Goal: Communication & Community: Answer question/provide support

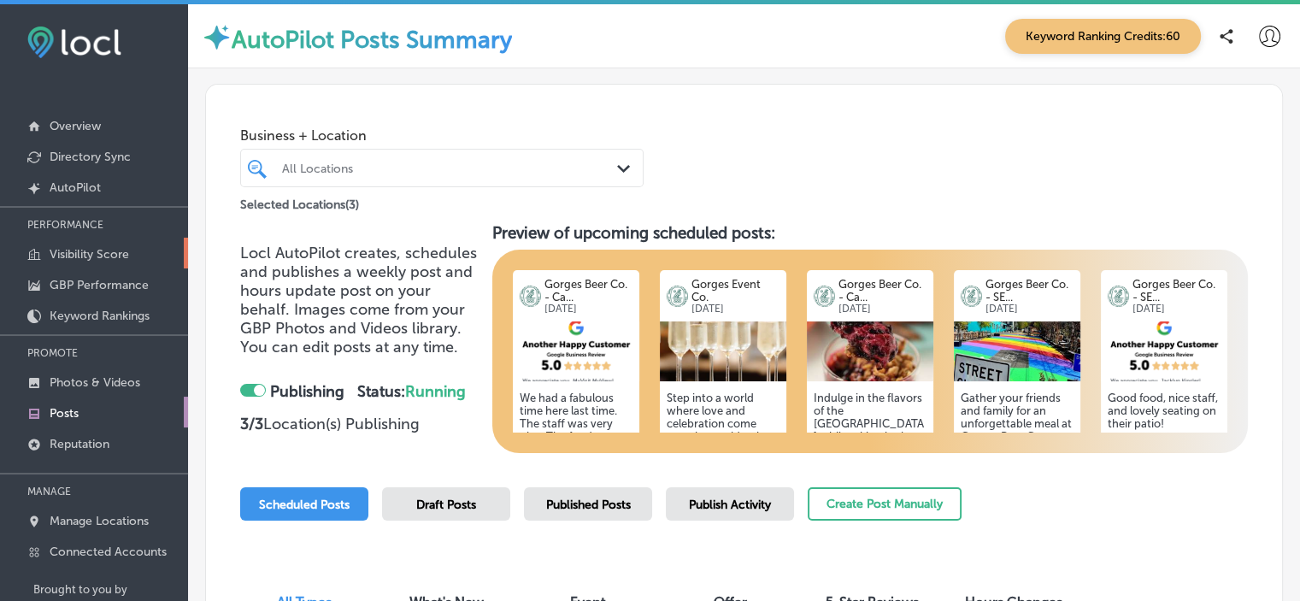
checkbox input "true"
click at [89, 444] on p "Reputation" at bounding box center [80, 444] width 60 height 15
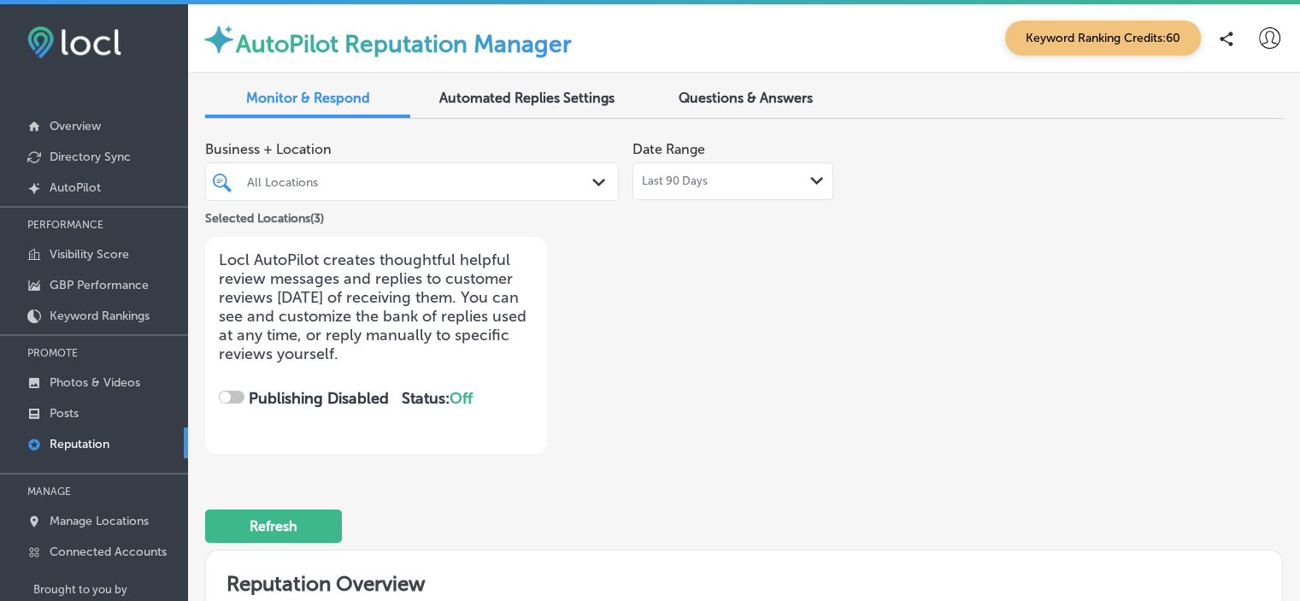
checkbox input "true"
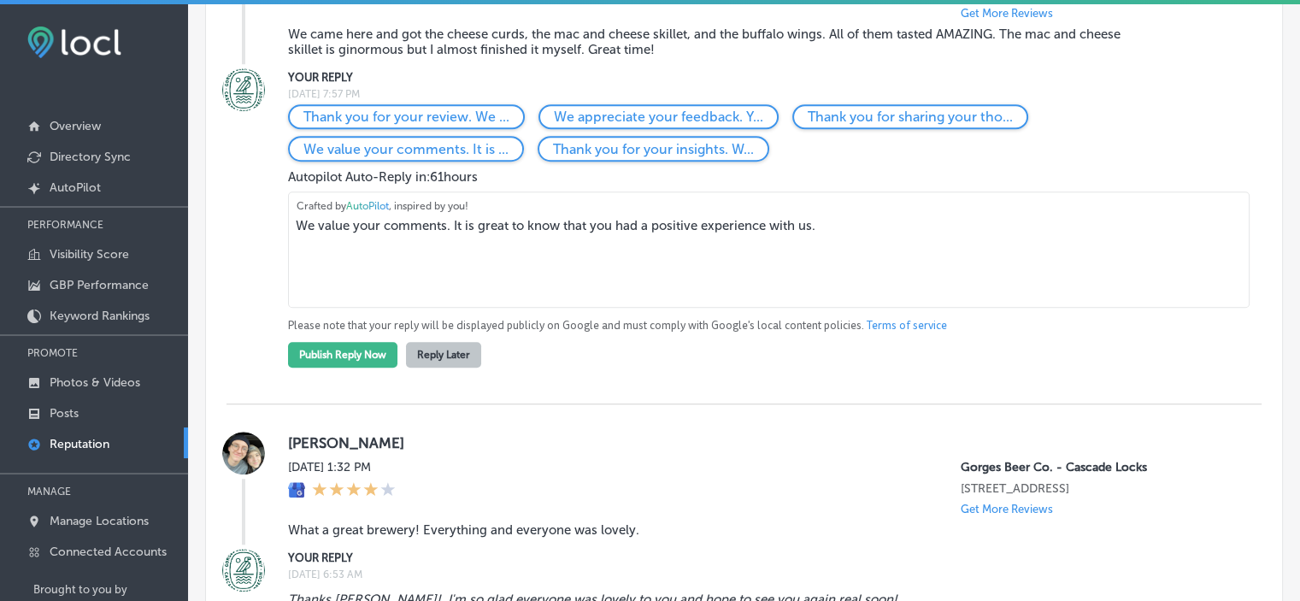
scroll to position [1344, 0]
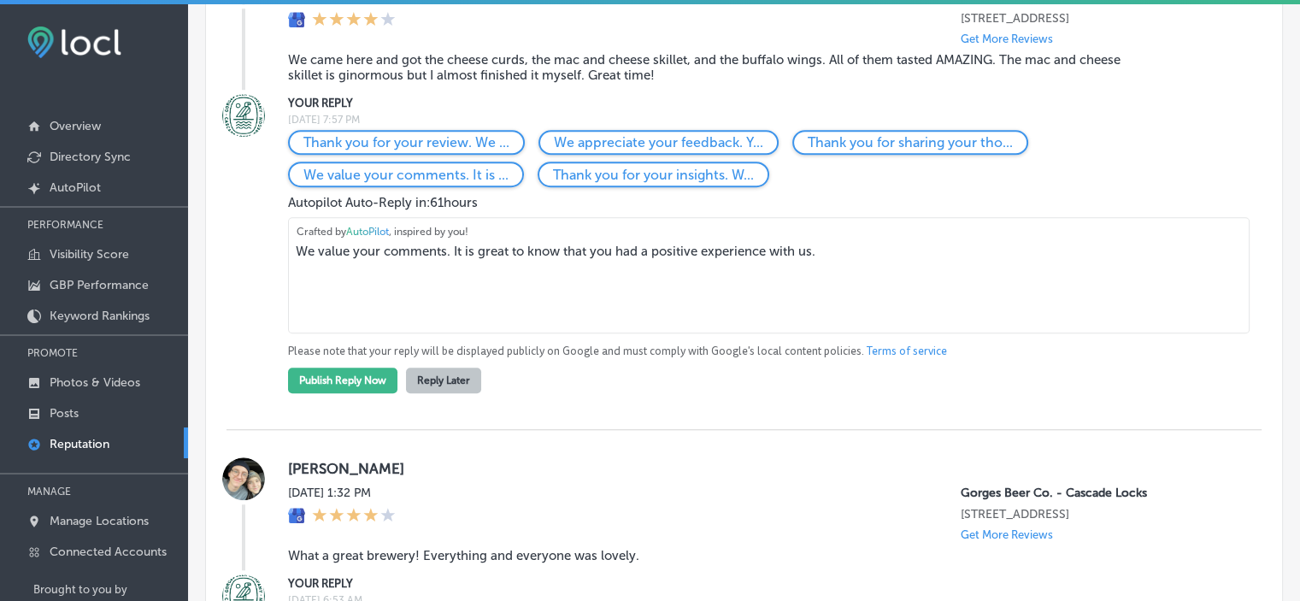
drag, startPoint x: 831, startPoint y: 268, endPoint x: 269, endPoint y: 263, distance: 561.6
click at [269, 263] on div "YOUR REPLY [DATE] 7:57 PM Thank you for your review. We ... We appreciate your …" at bounding box center [744, 243] width 1035 height 299
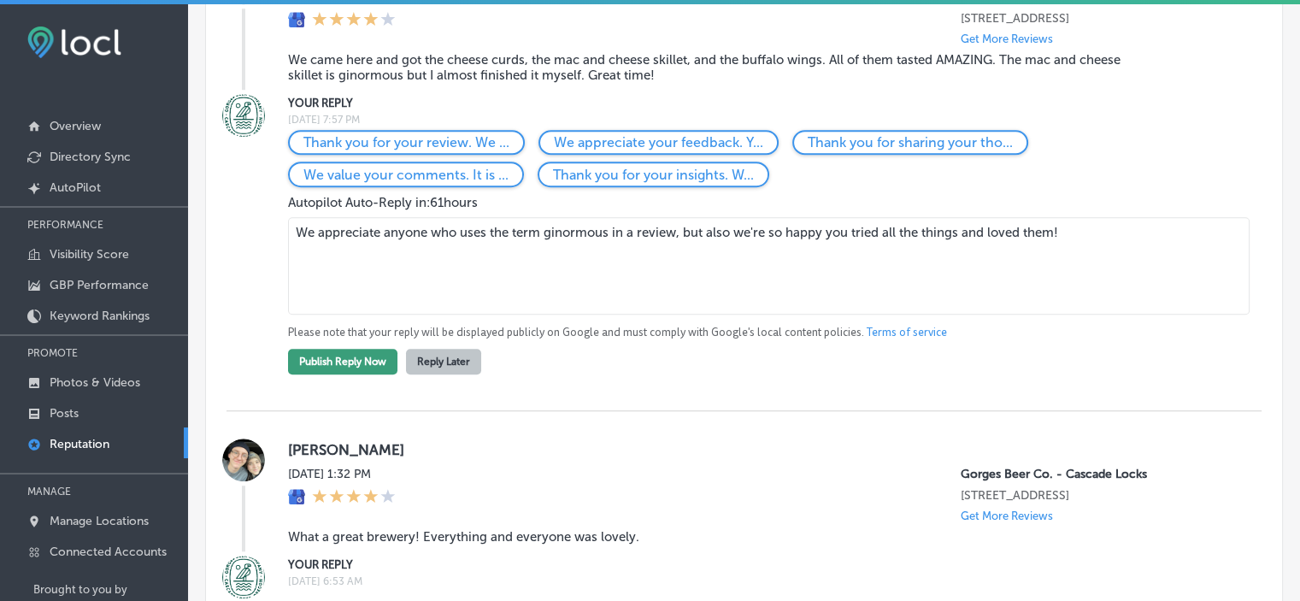
type textarea "We appreciate anyone who uses the term ginormous in a review, but also we're so…"
click at [366, 374] on button "Publish Reply Now" at bounding box center [342, 362] width 109 height 26
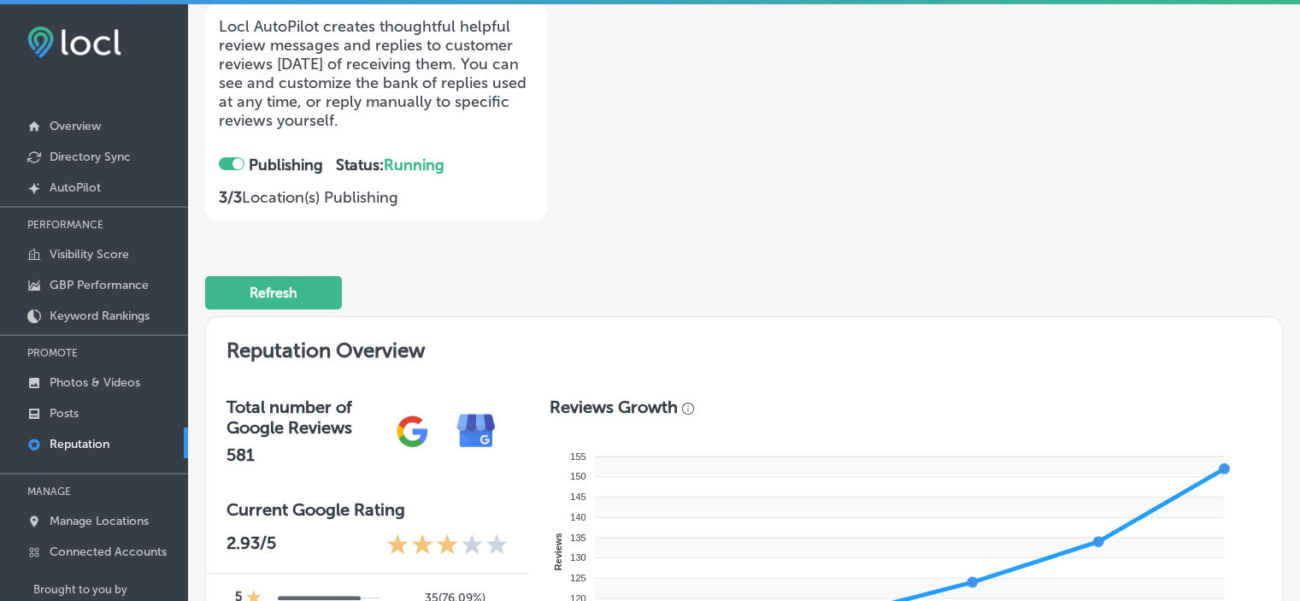
scroll to position [0, 0]
